Goal: Task Accomplishment & Management: Manage account settings

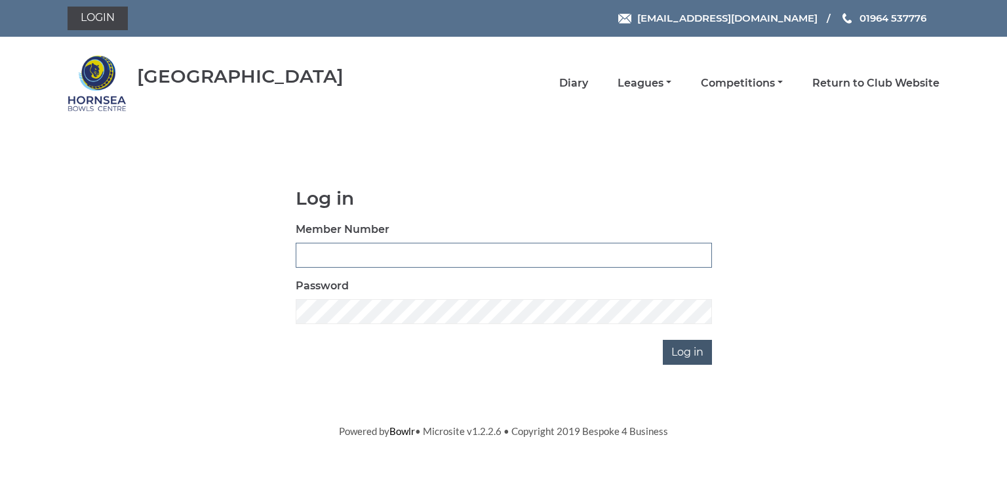
type input "0580"
click at [684, 350] on input "Log in" at bounding box center [687, 352] width 49 height 25
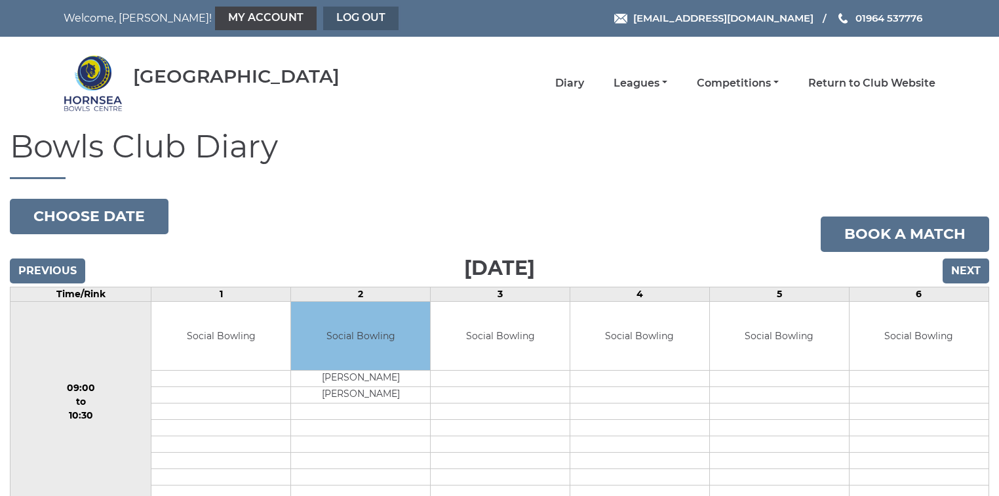
click at [323, 13] on link "Log out" at bounding box center [360, 19] width 75 height 24
